Goal: Task Accomplishment & Management: Complete application form

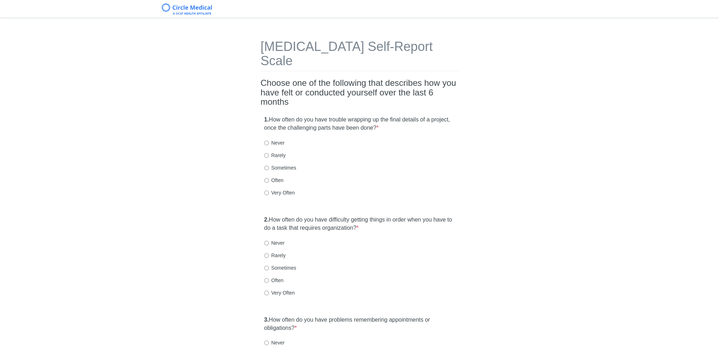
click at [277, 189] on label "Very Often" at bounding box center [279, 192] width 31 height 7
click at [269, 191] on input "Very Often" at bounding box center [266, 193] width 5 height 5
radio input "true"
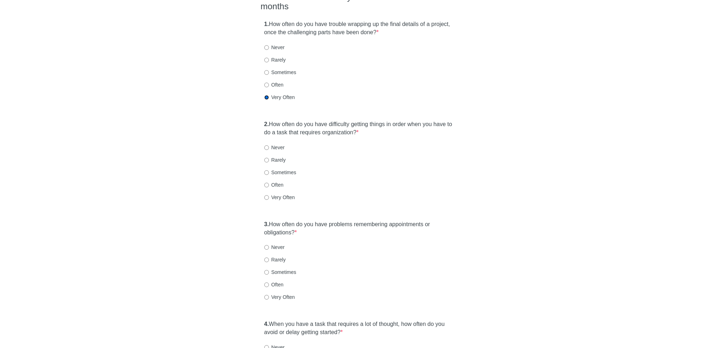
scroll to position [98, 0]
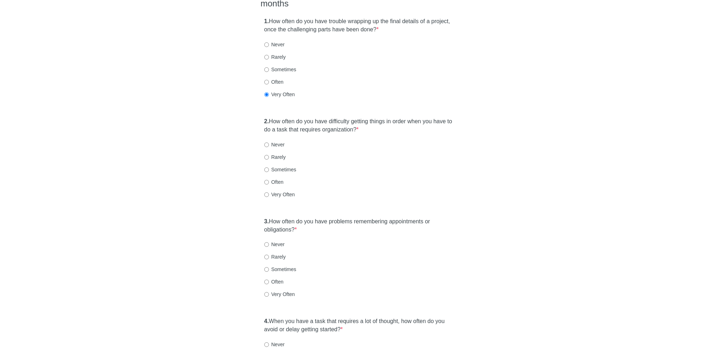
click at [277, 174] on div "2. How often do you have difficulty getting things in order when you have to do…" at bounding box center [360, 161] width 198 height 95
click at [277, 179] on label "Often" at bounding box center [273, 182] width 19 height 7
click at [269, 180] on input "Often" at bounding box center [266, 182] width 5 height 5
radio input "true"
click at [278, 191] on label "Very Often" at bounding box center [279, 194] width 31 height 7
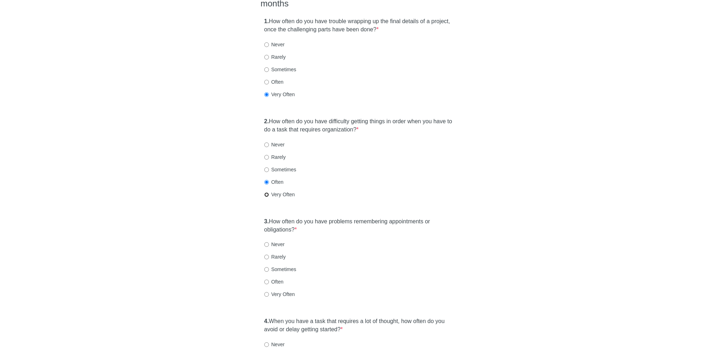
click at [269, 193] on input "Very Often" at bounding box center [266, 195] width 5 height 5
radio input "true"
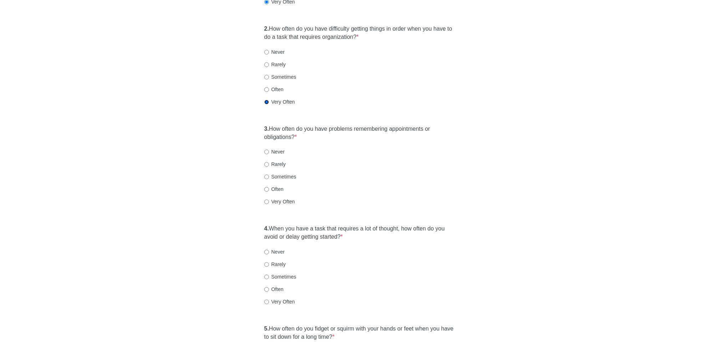
scroll to position [196, 0]
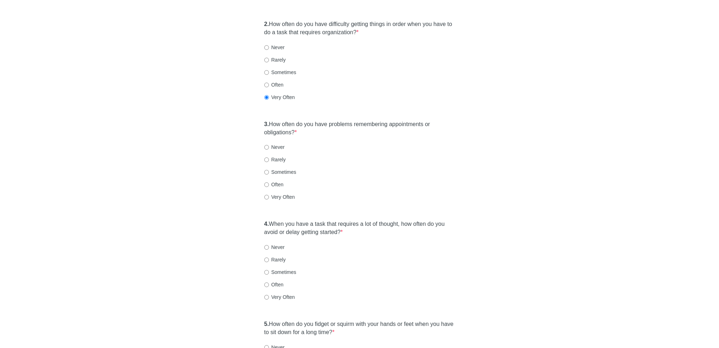
click at [276, 169] on label "Sometimes" at bounding box center [280, 172] width 32 height 7
click at [269, 170] on input "Sometimes" at bounding box center [266, 172] width 5 height 5
radio input "true"
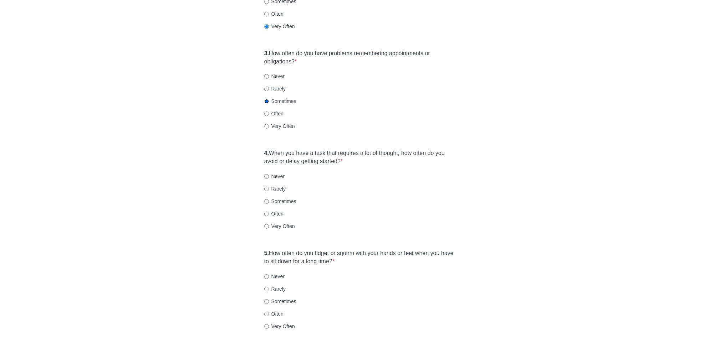
scroll to position [265, 0]
click at [280, 112] on label "Often" at bounding box center [273, 115] width 19 height 7
click at [269, 114] on input "Often" at bounding box center [266, 116] width 5 height 5
radio input "true"
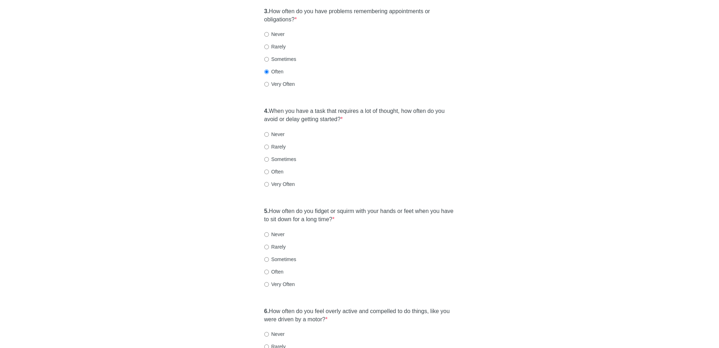
click at [271, 181] on label "Very Often" at bounding box center [279, 184] width 31 height 7
click at [269, 182] on input "Very Often" at bounding box center [266, 184] width 5 height 5
radio input "true"
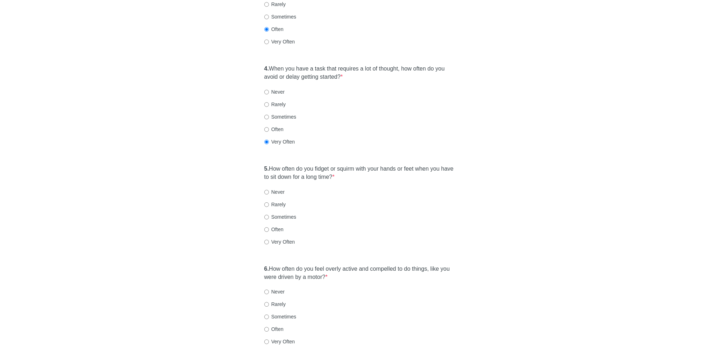
click at [271, 239] on label "Very Often" at bounding box center [279, 242] width 31 height 7
click at [269, 240] on input "Very Often" at bounding box center [266, 242] width 5 height 5
radio input "true"
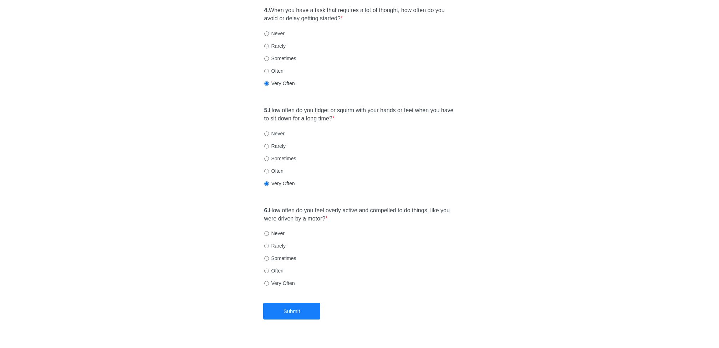
click at [279, 267] on label "Often" at bounding box center [273, 270] width 19 height 7
click at [269, 269] on input "Often" at bounding box center [266, 271] width 5 height 5
radio input "true"
click at [275, 280] on label "Very Often" at bounding box center [279, 283] width 31 height 7
click at [269, 281] on input "Very Often" at bounding box center [266, 283] width 5 height 5
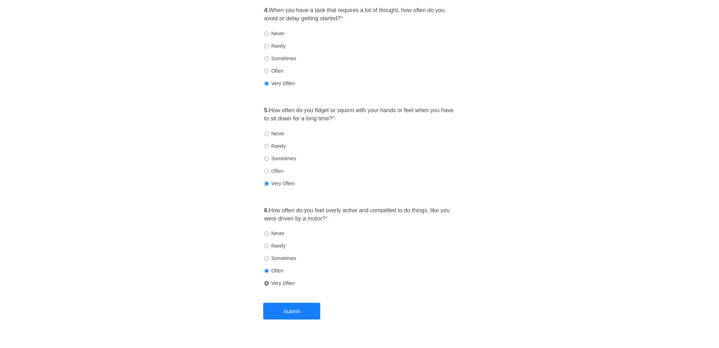
radio input "true"
click at [275, 303] on button "Submit" at bounding box center [291, 311] width 57 height 17
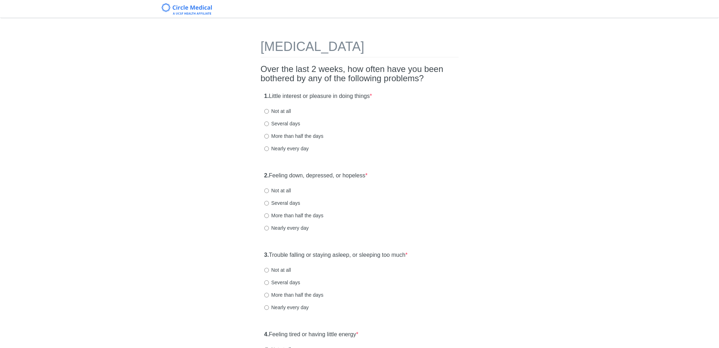
click at [278, 111] on label "Not at all" at bounding box center [277, 111] width 27 height 7
click at [269, 111] on input "Not at all" at bounding box center [266, 111] width 5 height 5
radio input "true"
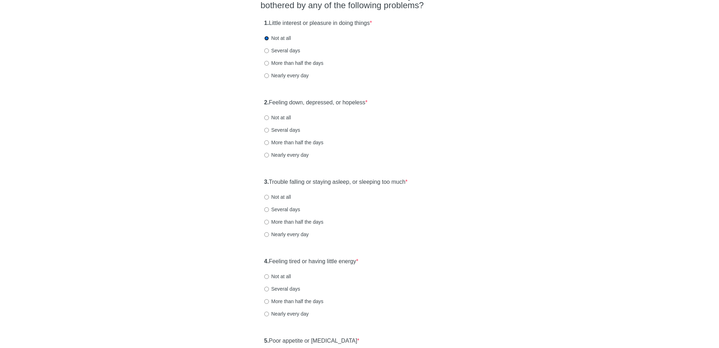
scroll to position [83, 0]
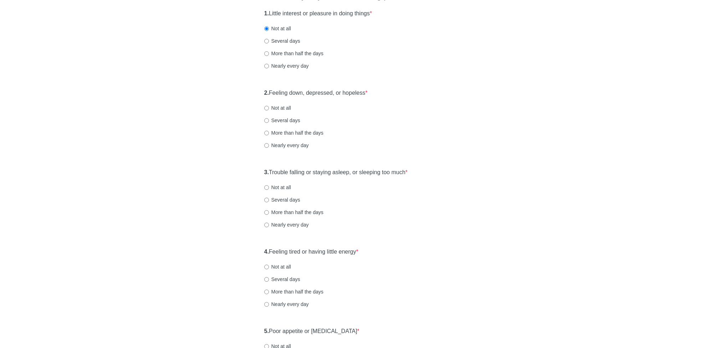
click at [280, 106] on label "Not at all" at bounding box center [277, 107] width 27 height 7
click at [269, 106] on input "Not at all" at bounding box center [266, 108] width 5 height 5
radio input "true"
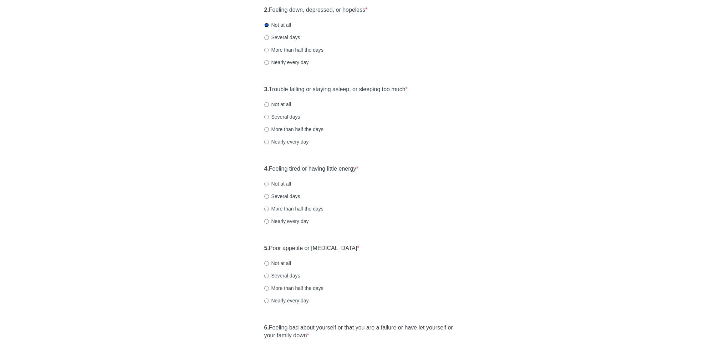
scroll to position [169, 0]
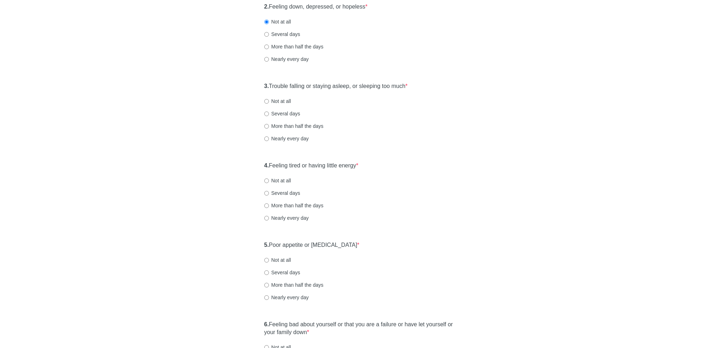
click at [285, 102] on label "Not at all" at bounding box center [277, 101] width 27 height 7
click at [269, 102] on input "Not at all" at bounding box center [266, 101] width 5 height 5
radio input "true"
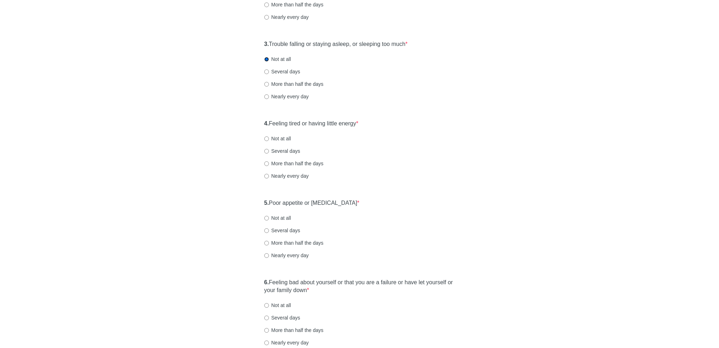
scroll to position [229, 0]
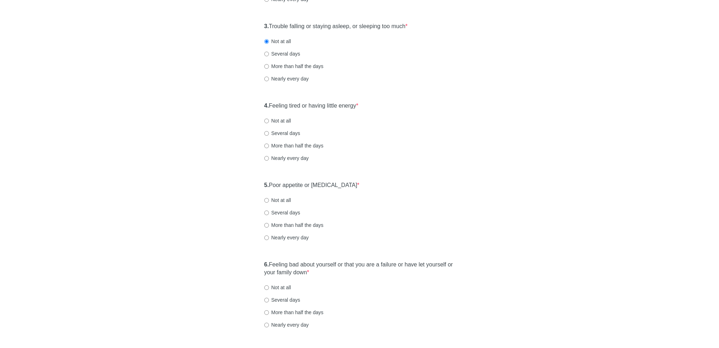
click at [277, 132] on label "Several days" at bounding box center [282, 133] width 36 height 7
click at [269, 132] on input "Several days" at bounding box center [266, 133] width 5 height 5
radio input "true"
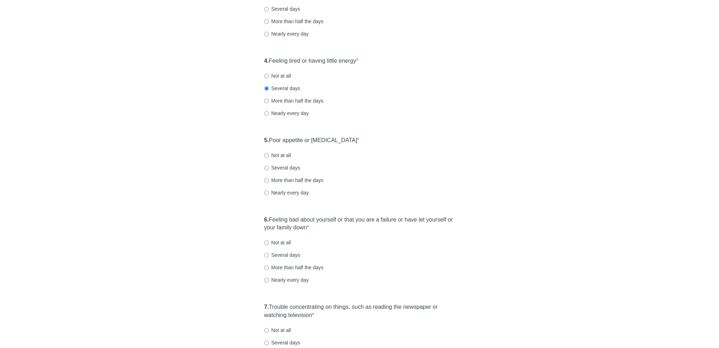
click at [287, 154] on label "Not at all" at bounding box center [277, 155] width 27 height 7
click at [269, 154] on input "Not at all" at bounding box center [266, 155] width 5 height 5
radio input "true"
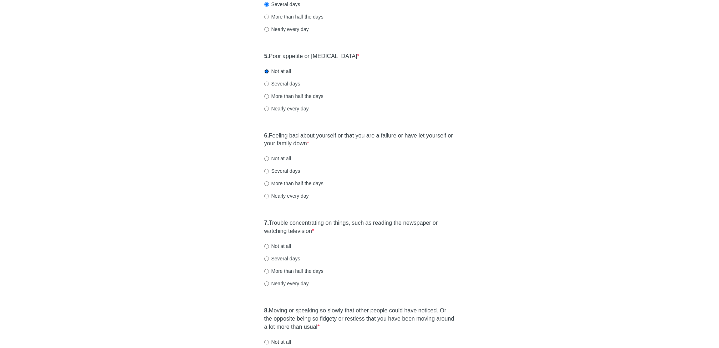
scroll to position [362, 0]
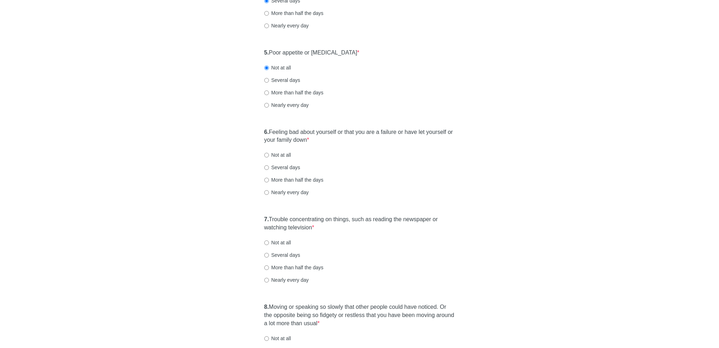
click at [285, 154] on label "Not at all" at bounding box center [277, 155] width 27 height 7
click at [269, 154] on input "Not at all" at bounding box center [266, 155] width 5 height 5
radio input "true"
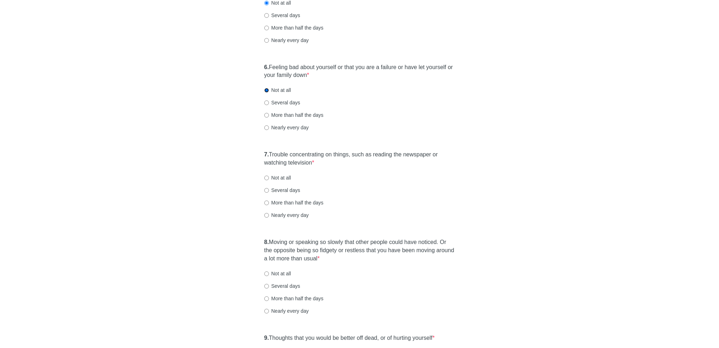
scroll to position [427, 0]
drag, startPoint x: 279, startPoint y: 175, endPoint x: 289, endPoint y: 183, distance: 13.3
click at [289, 183] on div "7. Trouble concentrating on things, such as reading the newspaper or watching t…" at bounding box center [360, 188] width 198 height 82
click at [280, 175] on label "Not at all" at bounding box center [277, 177] width 27 height 7
click at [269, 175] on input "Not at all" at bounding box center [266, 177] width 5 height 5
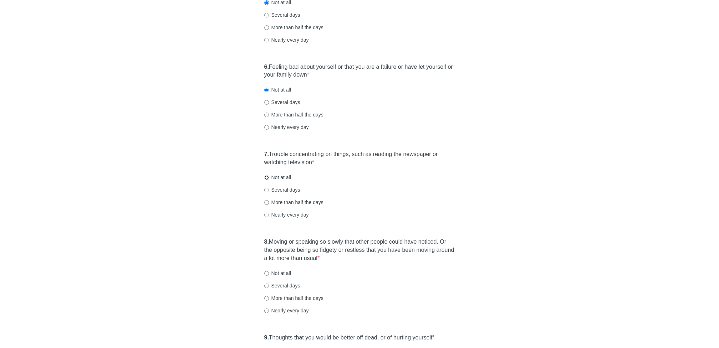
radio input "true"
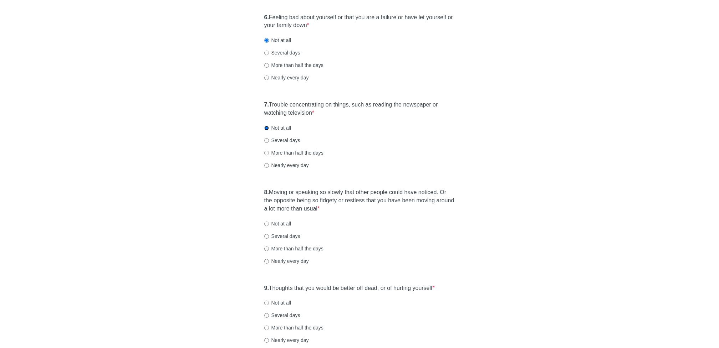
scroll to position [548, 0]
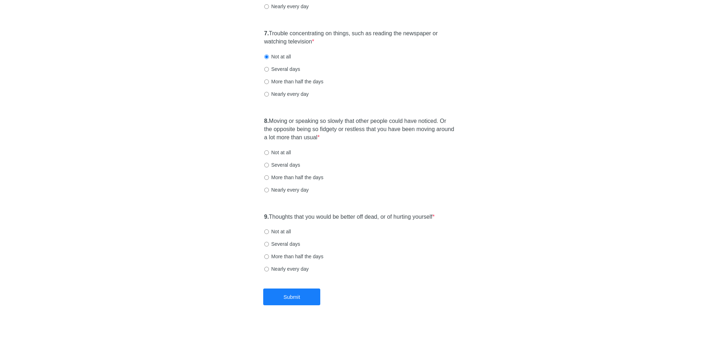
click at [277, 178] on label "More than half the days" at bounding box center [293, 177] width 59 height 7
click at [269, 178] on input "More than half the days" at bounding box center [266, 177] width 5 height 5
radio input "true"
click at [282, 232] on label "Not at all" at bounding box center [277, 231] width 27 height 7
click at [269, 232] on input "Not at all" at bounding box center [266, 232] width 5 height 5
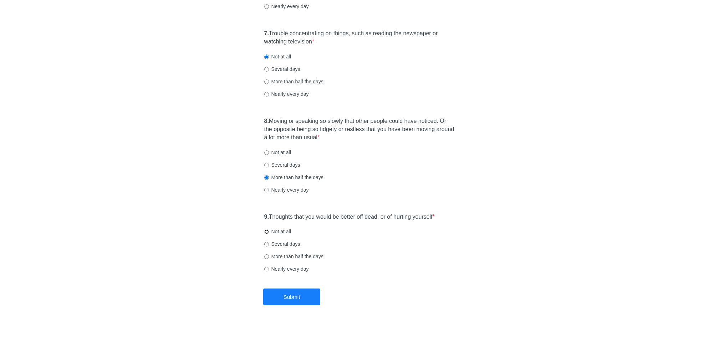
radio input "true"
click at [285, 295] on button "Submit" at bounding box center [291, 297] width 57 height 17
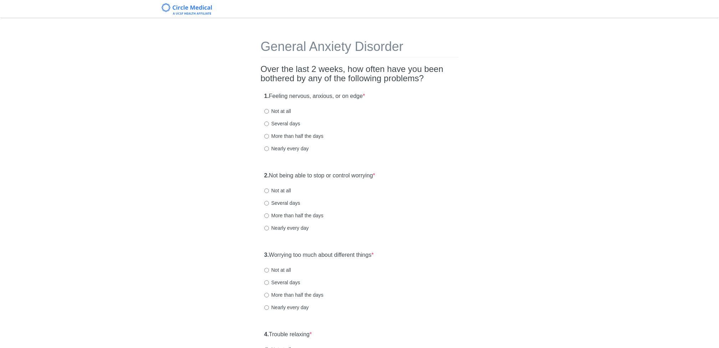
click at [281, 126] on label "Several days" at bounding box center [282, 123] width 36 height 7
click at [269, 126] on input "Several days" at bounding box center [266, 124] width 5 height 5
radio input "true"
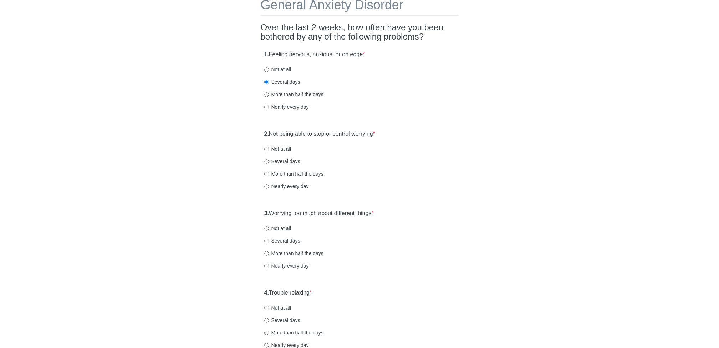
click at [280, 150] on label "Not at all" at bounding box center [277, 148] width 27 height 7
click at [269, 150] on input "Not at all" at bounding box center [266, 149] width 5 height 5
radio input "true"
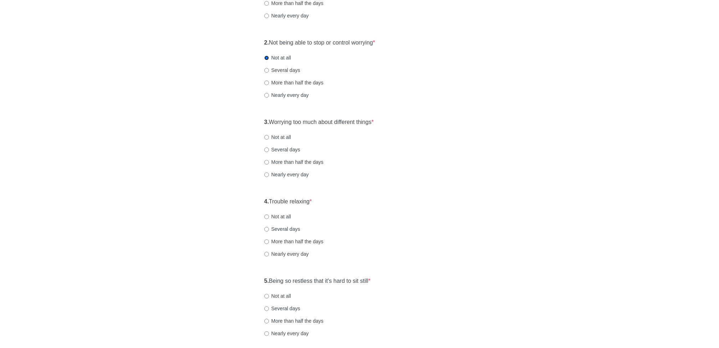
scroll to position [163, 0]
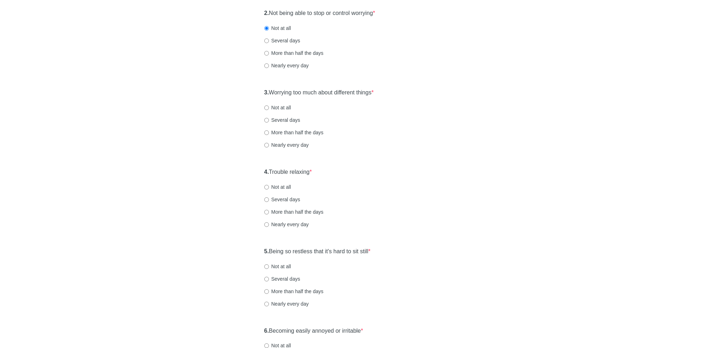
click at [283, 107] on label "Not at all" at bounding box center [277, 107] width 27 height 7
click at [269, 107] on input "Not at all" at bounding box center [266, 108] width 5 height 5
radio input "true"
click at [284, 118] on label "Several days" at bounding box center [282, 120] width 36 height 7
click at [269, 118] on input "Several days" at bounding box center [266, 120] width 5 height 5
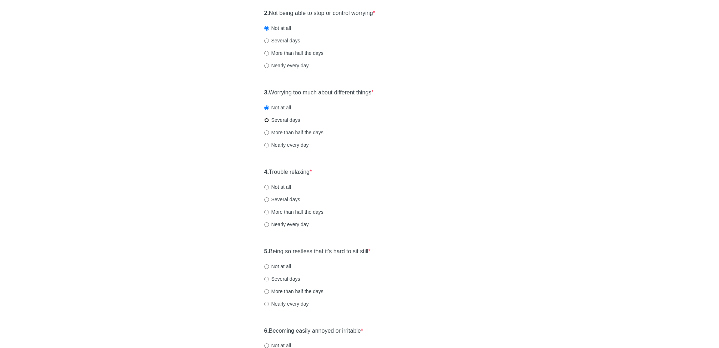
radio input "true"
click at [281, 104] on label "Not at all" at bounding box center [277, 107] width 27 height 7
click at [269, 106] on input "Not at all" at bounding box center [266, 108] width 5 height 5
radio input "true"
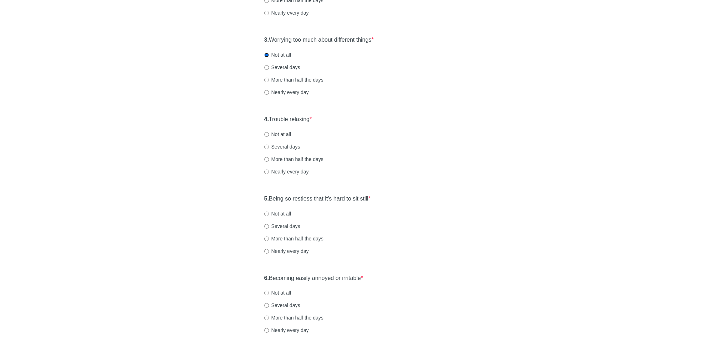
scroll to position [232, 0]
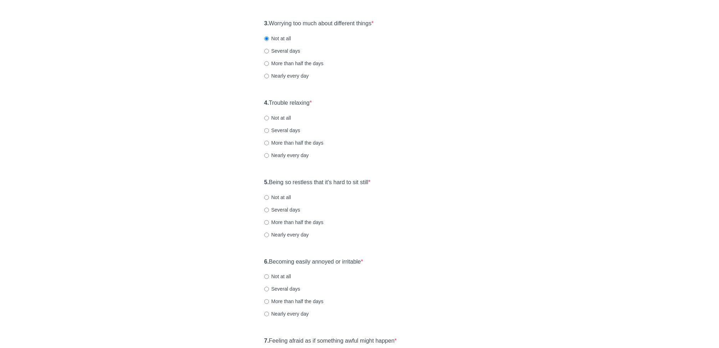
click at [278, 141] on label "More than half the days" at bounding box center [293, 142] width 59 height 7
click at [269, 141] on input "More than half the days" at bounding box center [266, 143] width 5 height 5
radio input "true"
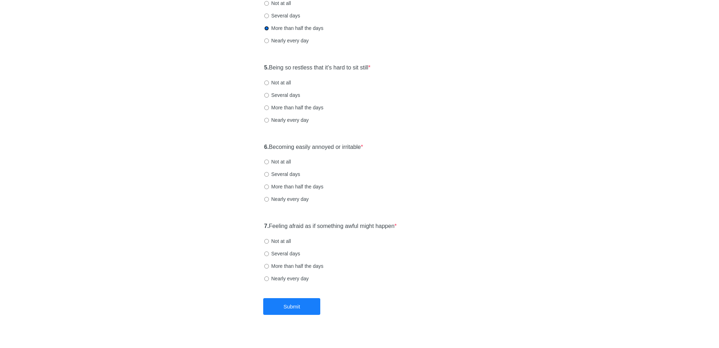
scroll to position [349, 0]
click at [288, 103] on label "More than half the days" at bounding box center [293, 105] width 59 height 7
click at [269, 103] on input "More than half the days" at bounding box center [266, 105] width 5 height 5
radio input "true"
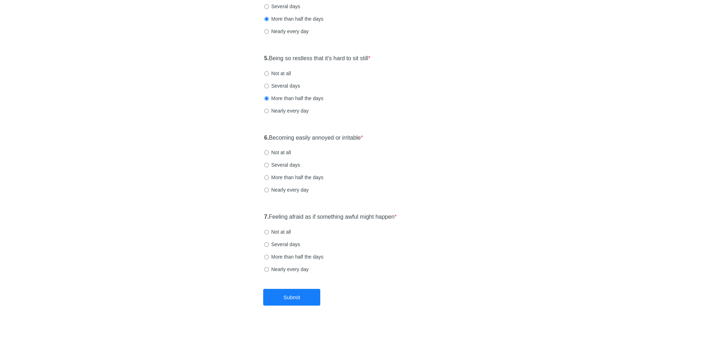
click at [279, 176] on label "More than half the days" at bounding box center [293, 177] width 59 height 7
click at [269, 176] on input "More than half the days" at bounding box center [266, 177] width 5 height 5
radio input "true"
click at [280, 233] on label "Not at all" at bounding box center [277, 232] width 27 height 7
click at [269, 233] on input "Not at all" at bounding box center [266, 232] width 5 height 5
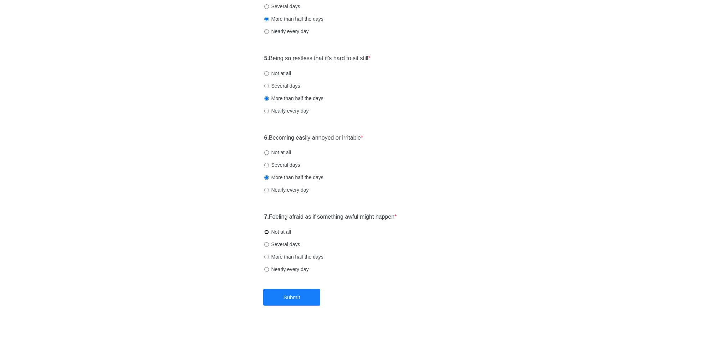
radio input "true"
click at [280, 291] on button "Submit" at bounding box center [291, 297] width 57 height 17
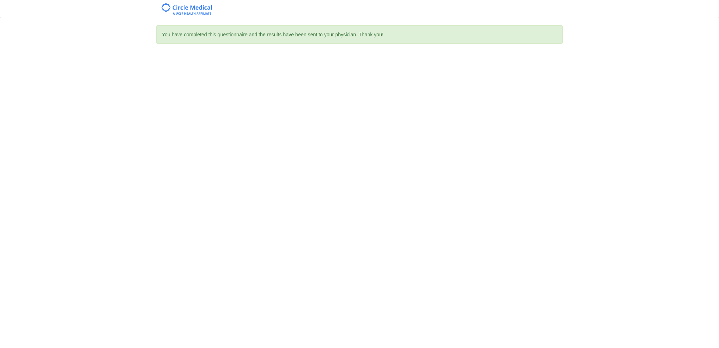
scroll to position [0, 0]
